Goal: Information Seeking & Learning: Learn about a topic

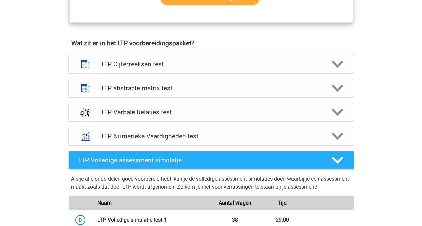
scroll to position [397, 0]
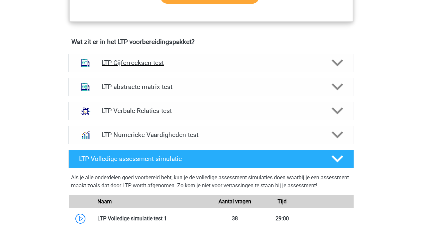
click at [329, 61] on div at bounding box center [336, 63] width 23 height 12
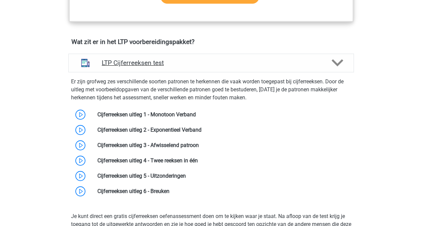
click at [341, 67] on icon at bounding box center [337, 63] width 12 height 12
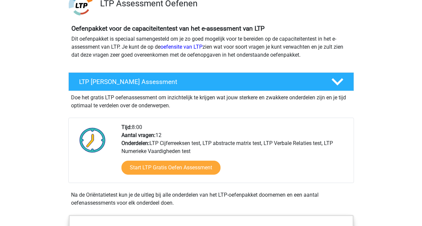
scroll to position [61, 0]
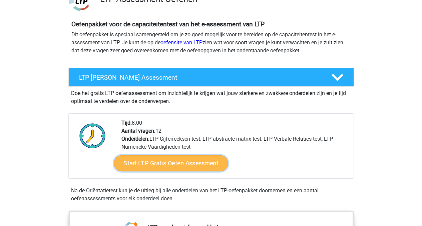
click at [196, 166] on link "Start LTP Gratis Oefen Assessment" at bounding box center [171, 163] width 114 height 16
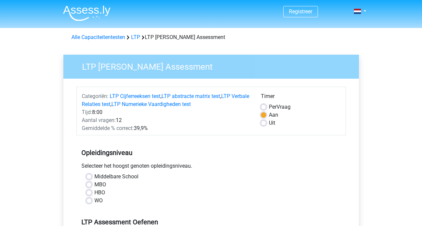
click at [94, 194] on label "HBO" at bounding box center [99, 193] width 11 height 8
click at [91, 194] on input "HBO" at bounding box center [88, 192] width 5 height 7
radio input "true"
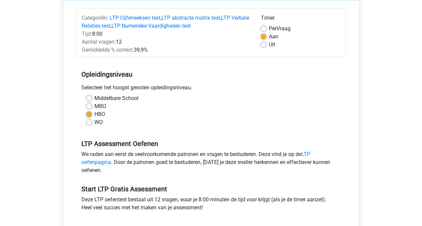
scroll to position [127, 0]
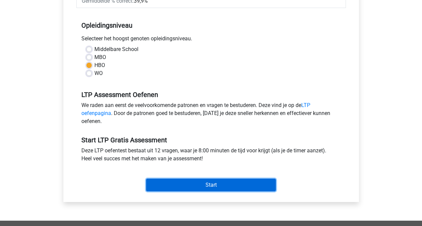
click at [208, 189] on input "Start" at bounding box center [211, 185] width 130 height 13
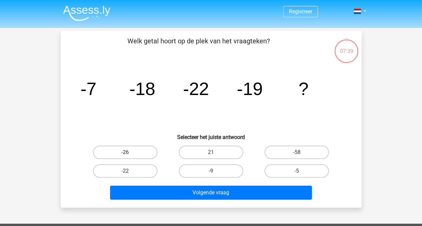
click at [142, 150] on label "-26" at bounding box center [125, 152] width 64 height 13
click at [129, 152] on input "-26" at bounding box center [127, 154] width 4 height 4
radio input "true"
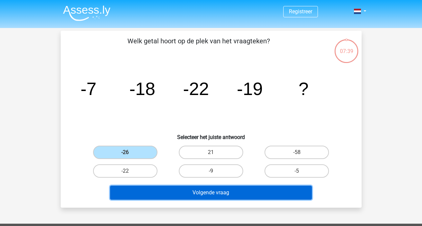
click at [226, 190] on button "Volgende vraag" at bounding box center [211, 193] width 202 height 14
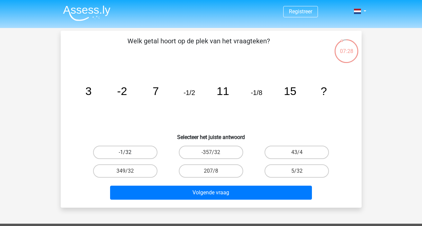
click at [138, 151] on label "-1/32" at bounding box center [125, 152] width 64 height 13
click at [129, 152] on input "-1/32" at bounding box center [127, 154] width 4 height 4
radio input "true"
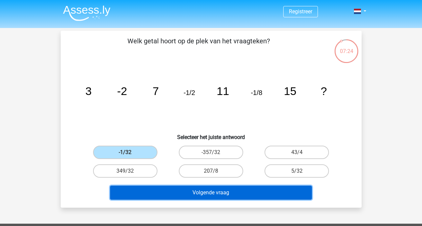
click at [219, 194] on button "Volgende vraag" at bounding box center [211, 193] width 202 height 14
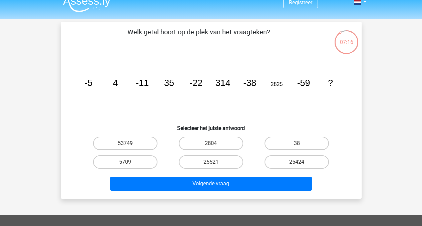
scroll to position [8, 0]
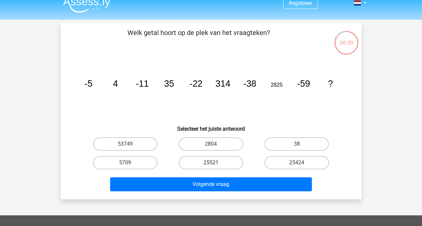
click at [218, 162] on label "25521" at bounding box center [211, 162] width 64 height 13
click at [215, 163] on input "25521" at bounding box center [213, 165] width 4 height 4
radio input "true"
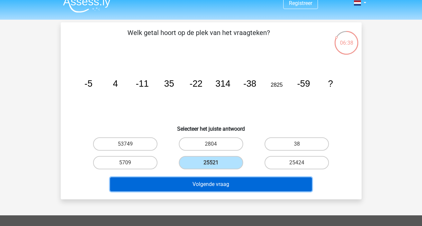
click at [217, 185] on button "Volgende vraag" at bounding box center [211, 184] width 202 height 14
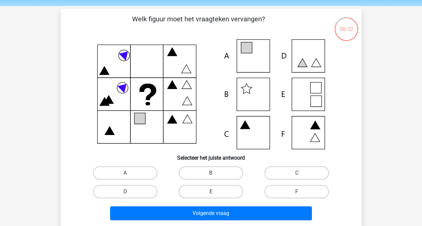
scroll to position [21, 0]
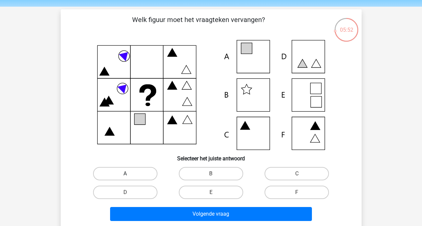
click at [111, 175] on label "A" at bounding box center [125, 173] width 64 height 13
click at [125, 175] on input "A" at bounding box center [127, 176] width 4 height 4
radio input "true"
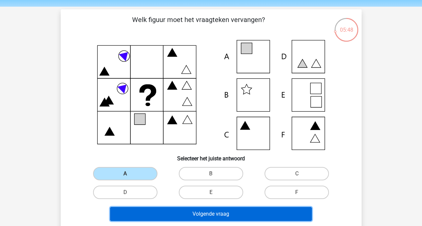
click at [190, 214] on button "Volgende vraag" at bounding box center [211, 214] width 202 height 14
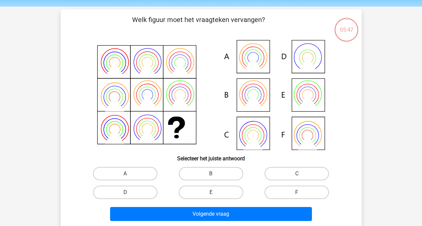
scroll to position [31, 0]
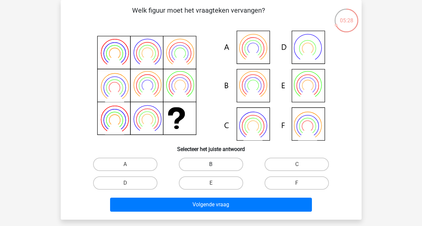
click at [201, 167] on label "B" at bounding box center [211, 164] width 64 height 13
click at [211, 167] on input "B" at bounding box center [213, 166] width 4 height 4
radio input "true"
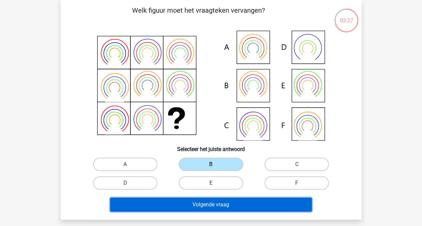
click at [211, 207] on button "Volgende vraag" at bounding box center [211, 205] width 202 height 14
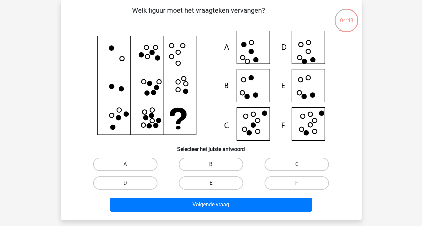
click at [306, 47] on icon at bounding box center [211, 86] width 269 height 110
click at [284, 186] on label "F" at bounding box center [296, 182] width 64 height 13
click at [297, 186] on input "F" at bounding box center [299, 185] width 4 height 4
radio input "true"
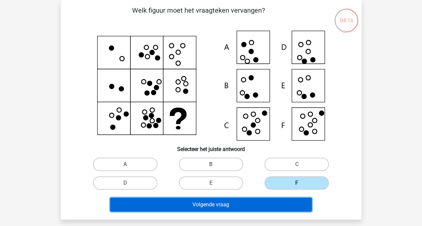
click at [252, 203] on button "Volgende vraag" at bounding box center [211, 205] width 202 height 14
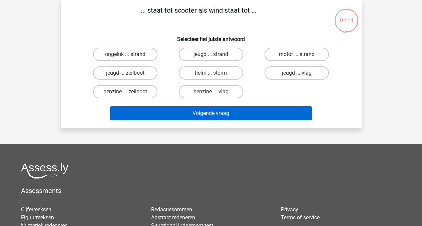
scroll to position [0, 0]
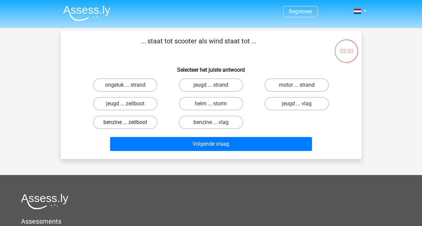
click at [132, 123] on label "benzine ... zeilboot" at bounding box center [125, 122] width 64 height 13
click at [129, 123] on input "benzine ... zeilboot" at bounding box center [127, 124] width 4 height 4
radio input "true"
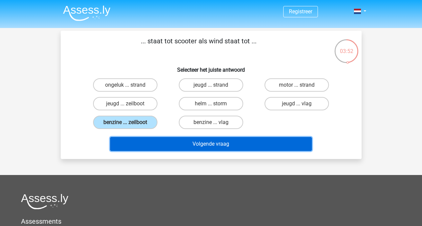
click at [207, 151] on button "Volgende vraag" at bounding box center [211, 144] width 202 height 14
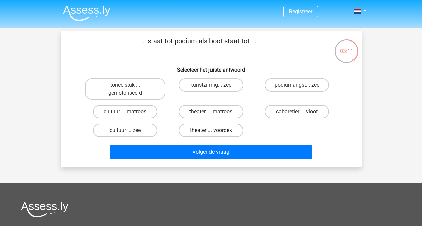
click at [221, 134] on label "theater ... voordek" at bounding box center [211, 130] width 64 height 13
click at [215, 134] on input "theater ... voordek" at bounding box center [213, 132] width 4 height 4
radio input "true"
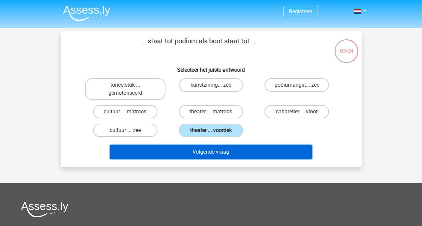
click at [213, 150] on button "Volgende vraag" at bounding box center [211, 152] width 202 height 14
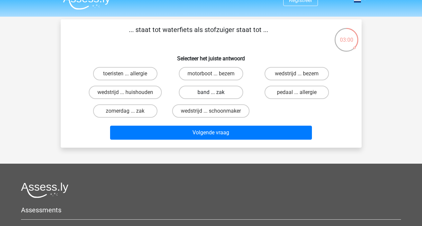
scroll to position [10, 0]
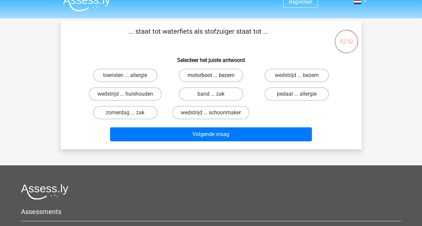
click at [201, 75] on label "motorboot ... bezem" at bounding box center [211, 75] width 64 height 13
click at [211, 75] on input "motorboot ... bezem" at bounding box center [213, 77] width 4 height 4
radio input "true"
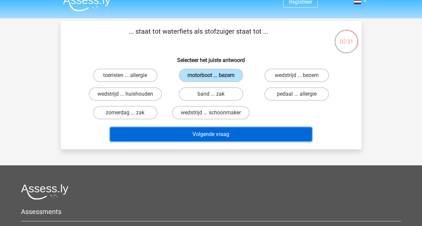
click at [226, 138] on button "Volgende vraag" at bounding box center [211, 134] width 202 height 14
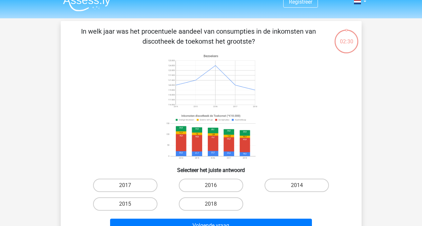
scroll to position [31, 0]
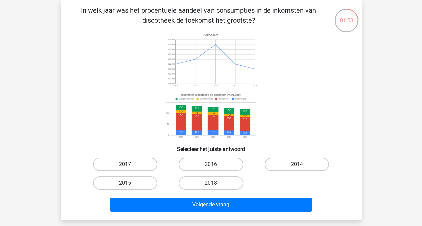
click at [287, 169] on label "2014" at bounding box center [296, 164] width 64 height 13
click at [297, 169] on input "2014" at bounding box center [299, 166] width 4 height 4
radio input "true"
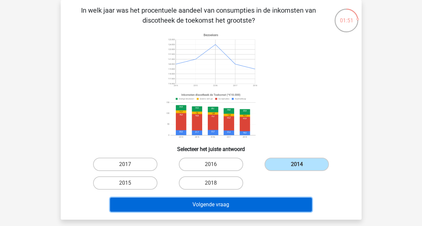
click at [238, 206] on button "Volgende vraag" at bounding box center [211, 205] width 202 height 14
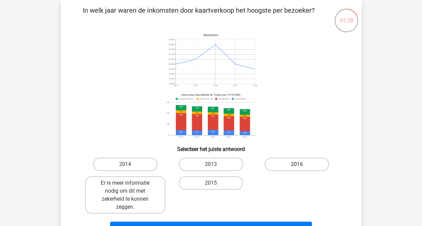
click at [282, 167] on label "2016" at bounding box center [296, 164] width 64 height 13
click at [297, 167] on input "2016" at bounding box center [299, 166] width 4 height 4
radio input "true"
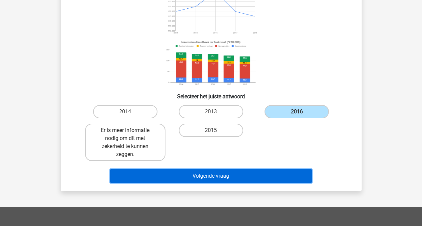
click at [231, 170] on button "Volgende vraag" at bounding box center [211, 176] width 202 height 14
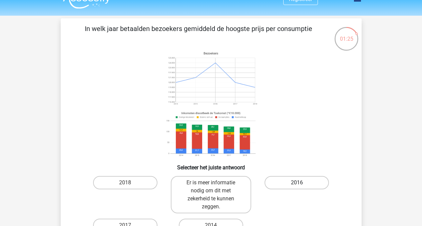
scroll to position [12, 0]
click at [223, 191] on label "Er is meer informatie nodig om dit met zekerheid te kunnen zeggen." at bounding box center [211, 194] width 80 height 37
click at [215, 187] on input "Er is meer informatie nodig om dit met zekerheid te kunnen zeggen." at bounding box center [213, 185] width 4 height 4
radio input "true"
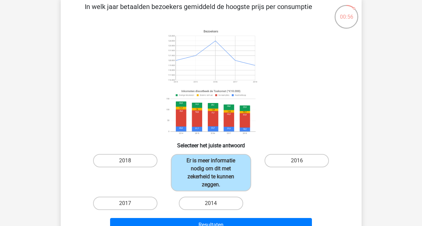
scroll to position [57, 0]
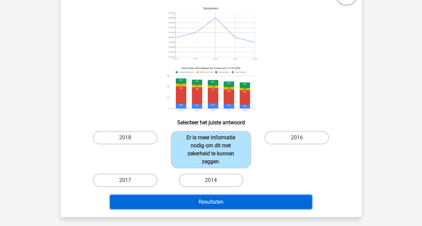
click at [257, 202] on button "Resultaten" at bounding box center [211, 202] width 202 height 14
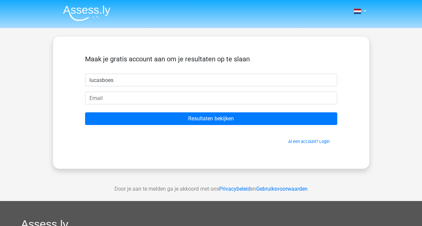
type input "lucasboes"
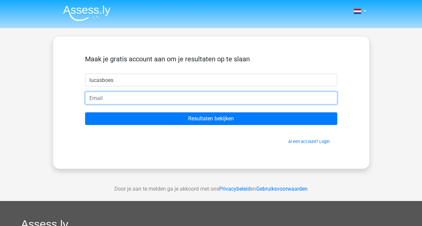
click at [101, 101] on input "email" at bounding box center [211, 98] width 252 height 13
type input "lucas.boeseman@gmail.com"
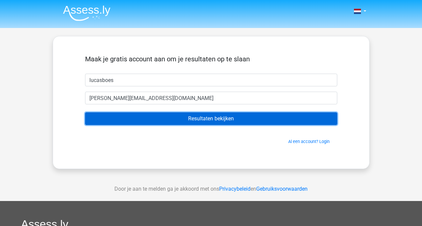
click at [180, 116] on input "Resultaten bekijken" at bounding box center [211, 118] width 252 height 13
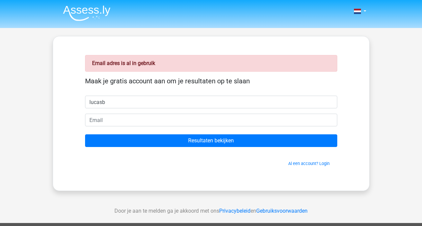
type input "lucasb"
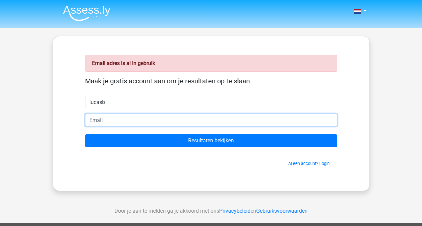
click at [101, 120] on input "email" at bounding box center [211, 120] width 252 height 13
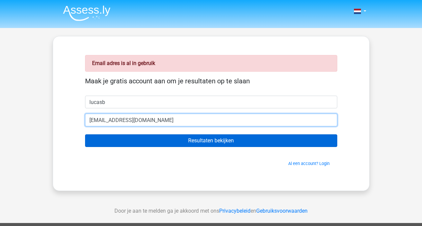
type input "[EMAIL_ADDRESS][DOMAIN_NAME]"
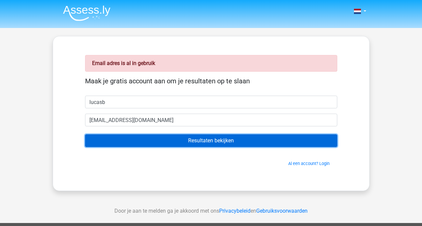
click at [198, 144] on input "Resultaten bekijken" at bounding box center [211, 140] width 252 height 13
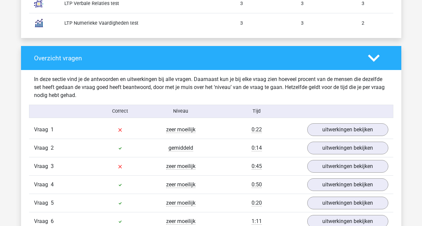
scroll to position [642, 0]
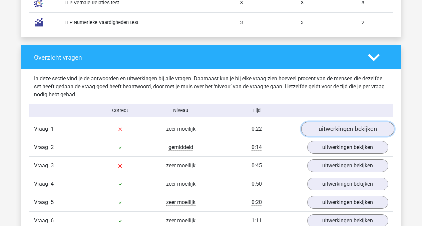
click at [349, 129] on link "uitwerkingen bekijken" at bounding box center [347, 129] width 93 height 15
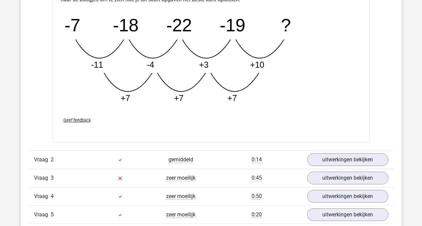
scroll to position [987, 0]
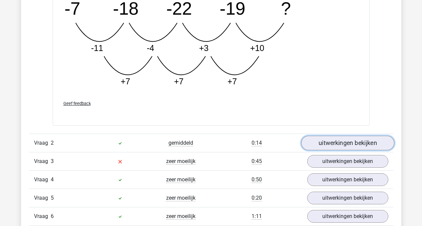
click at [328, 147] on link "uitwerkingen bekijken" at bounding box center [347, 143] width 93 height 15
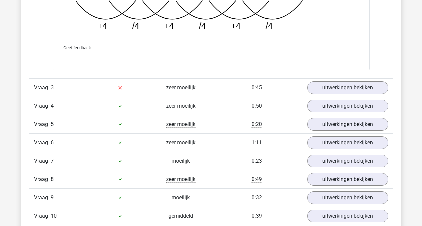
scroll to position [1385, 0]
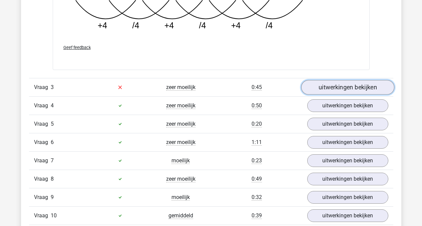
click at [347, 81] on link "uitwerkingen bekijken" at bounding box center [347, 87] width 93 height 15
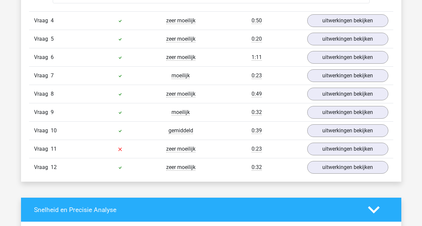
scroll to position [1870, 0]
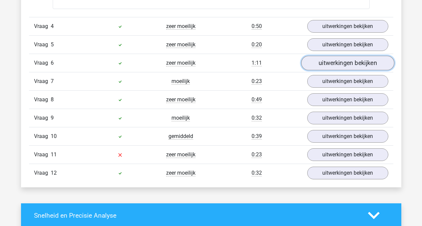
click at [353, 61] on link "uitwerkingen bekijken" at bounding box center [347, 63] width 93 height 15
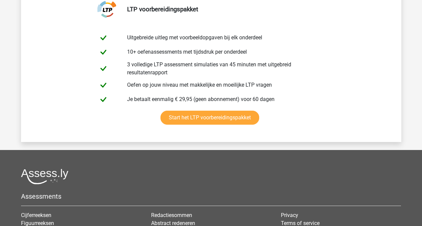
scroll to position [2772, 0]
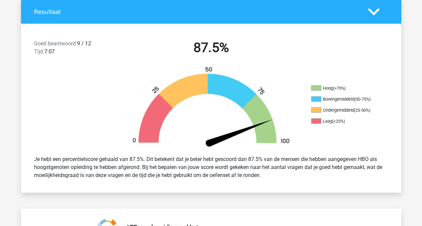
scroll to position [234, 0]
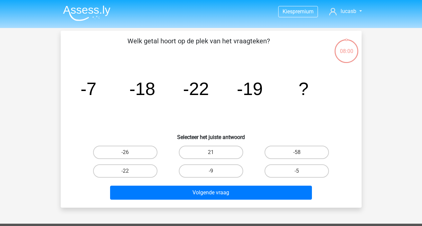
scroll to position [57, 0]
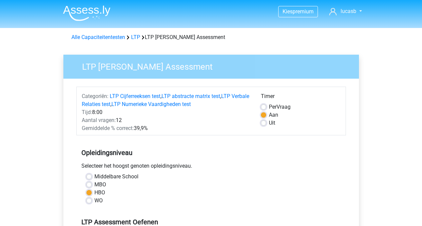
scroll to position [127, 0]
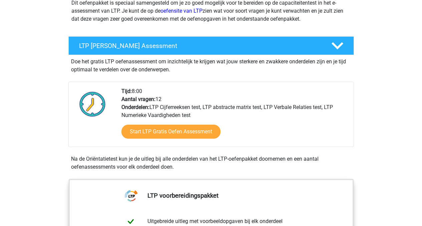
scroll to position [173, 0]
